Goal: Entertainment & Leisure: Consume media (video, audio)

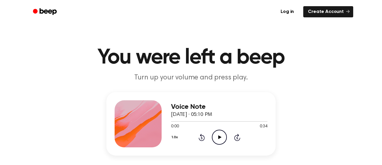
click at [217, 139] on icon "Play Audio" at bounding box center [219, 137] width 15 height 15
click at [219, 139] on icon "Play Audio" at bounding box center [219, 137] width 15 height 15
click at [221, 139] on icon "Play Audio" at bounding box center [219, 137] width 15 height 15
click at [219, 134] on icon "Play Audio" at bounding box center [219, 137] width 15 height 15
click at [227, 139] on div "1.0x Rewind 5 seconds Play Audio Skip 5 seconds" at bounding box center [219, 137] width 96 height 15
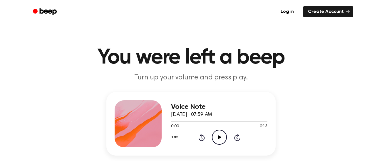
click at [213, 140] on circle at bounding box center [219, 137] width 14 height 14
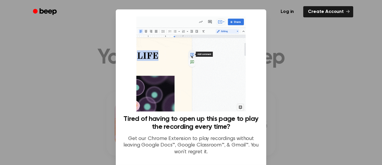
click at [305, 38] on div at bounding box center [191, 82] width 382 height 165
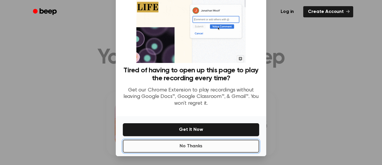
click at [244, 145] on button "No Thanks" at bounding box center [191, 146] width 137 height 13
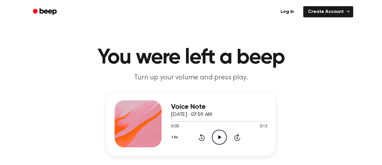
click at [219, 140] on icon "Play Audio" at bounding box center [219, 137] width 15 height 15
click at [220, 140] on icon "Play Audio" at bounding box center [219, 137] width 15 height 15
